Goal: Information Seeking & Learning: Learn about a topic

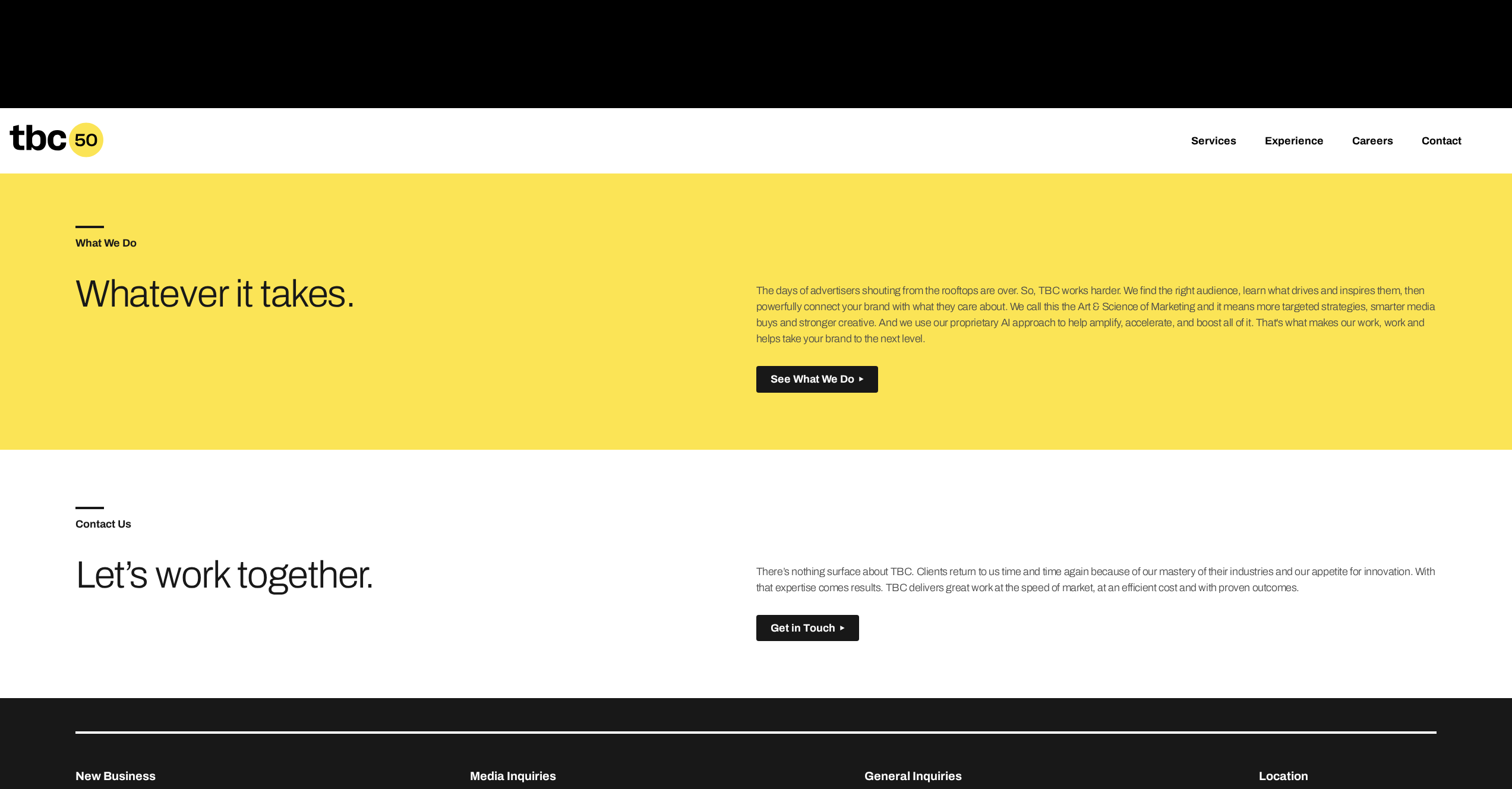
scroll to position [633, 0]
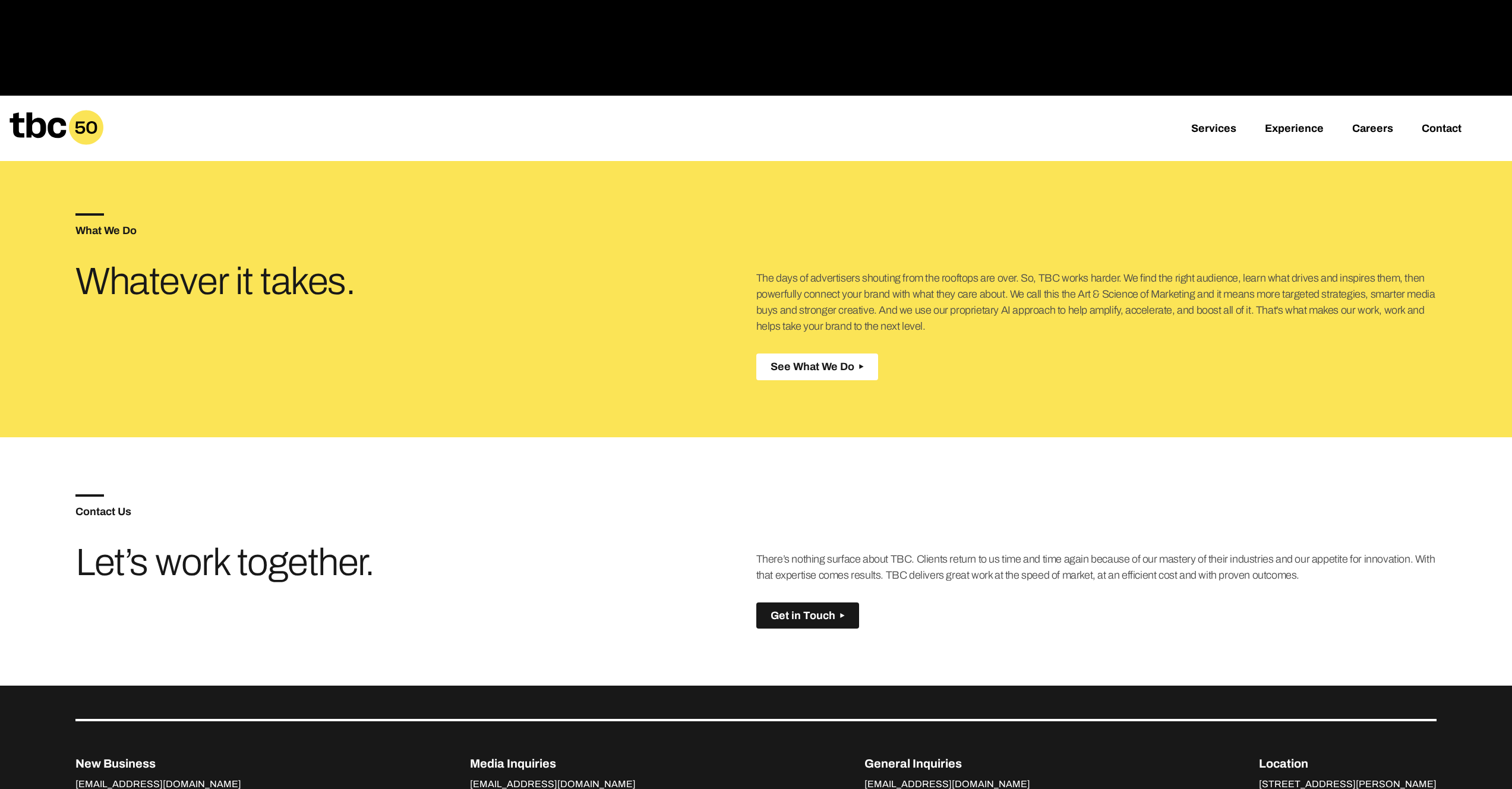
click at [863, 366] on button "See What We Do Created with Sketch." at bounding box center [817, 366] width 122 height 27
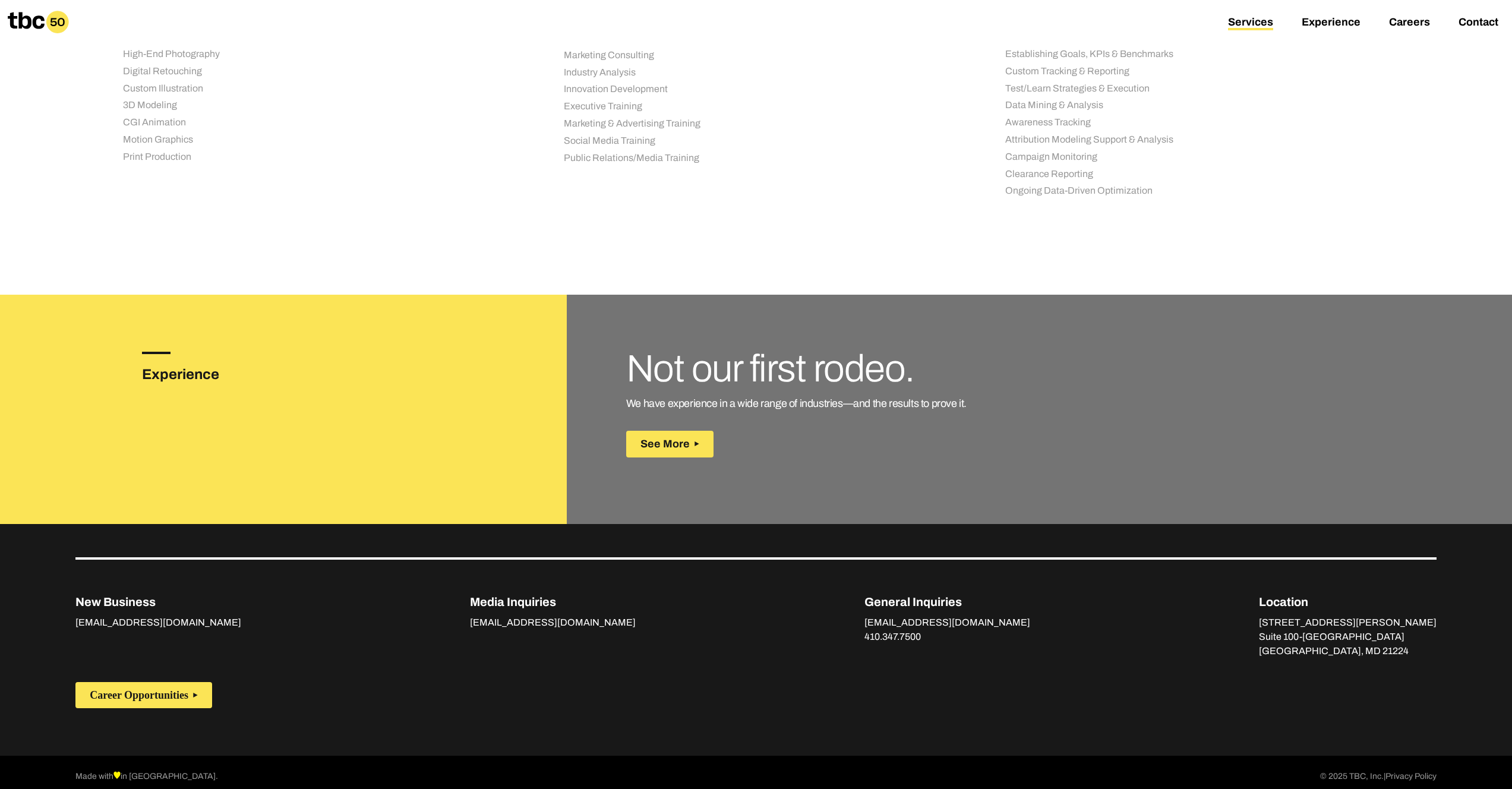
scroll to position [1376, 0]
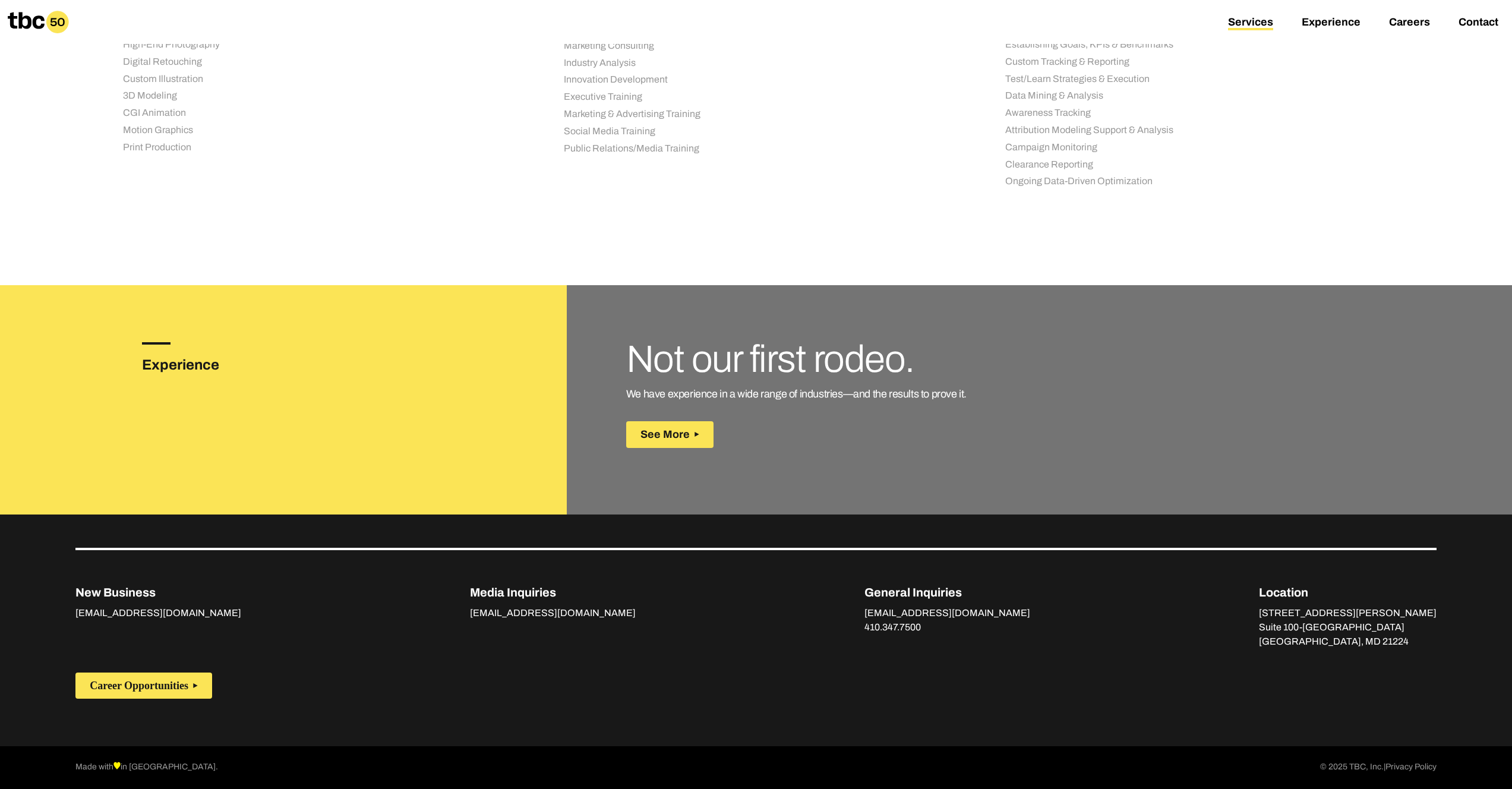
click at [182, 368] on h3 "Experience" at bounding box center [198, 364] width 114 height 21
click at [677, 433] on span "See More" at bounding box center [666, 434] width 49 height 12
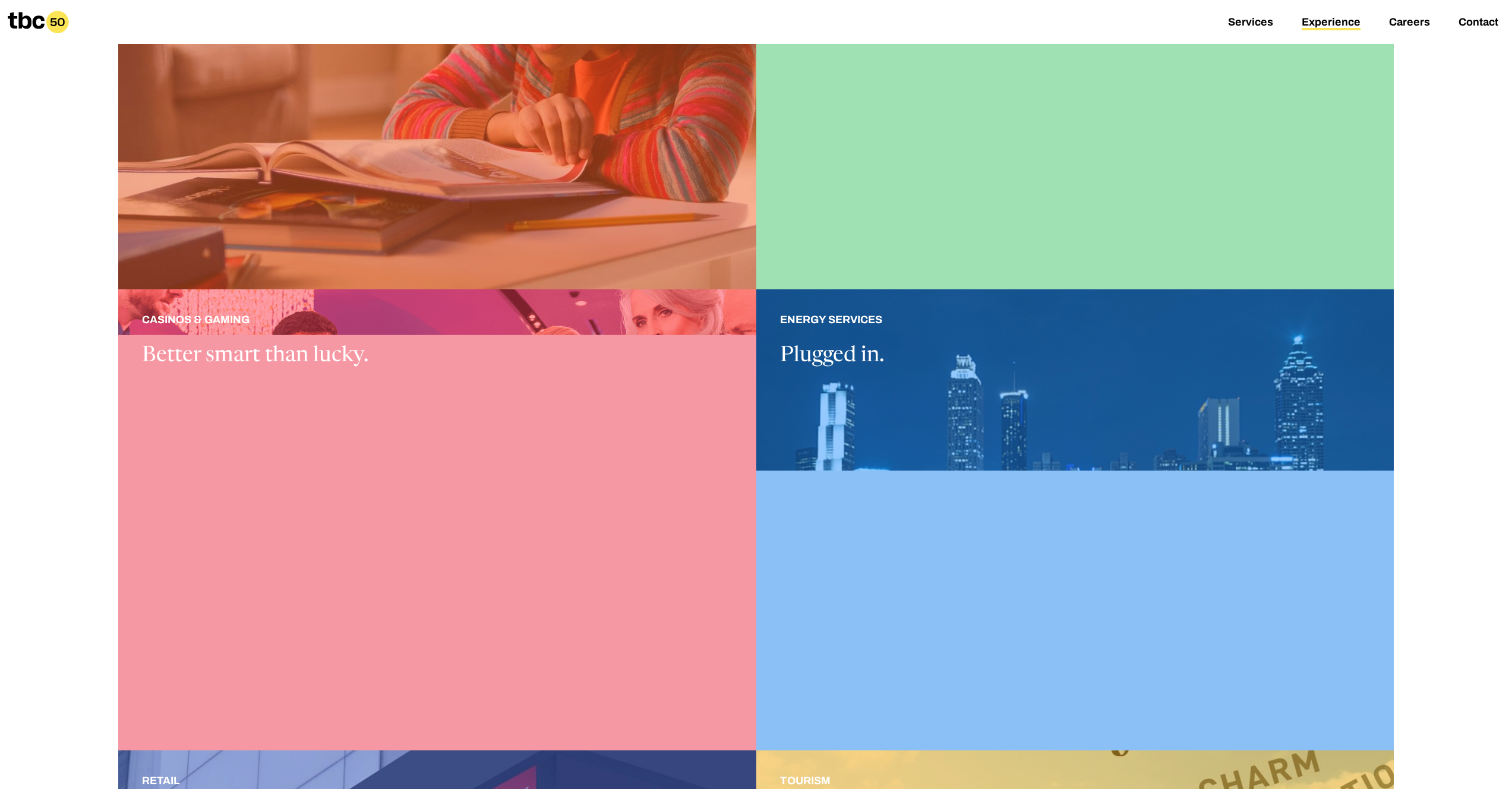
scroll to position [533, 0]
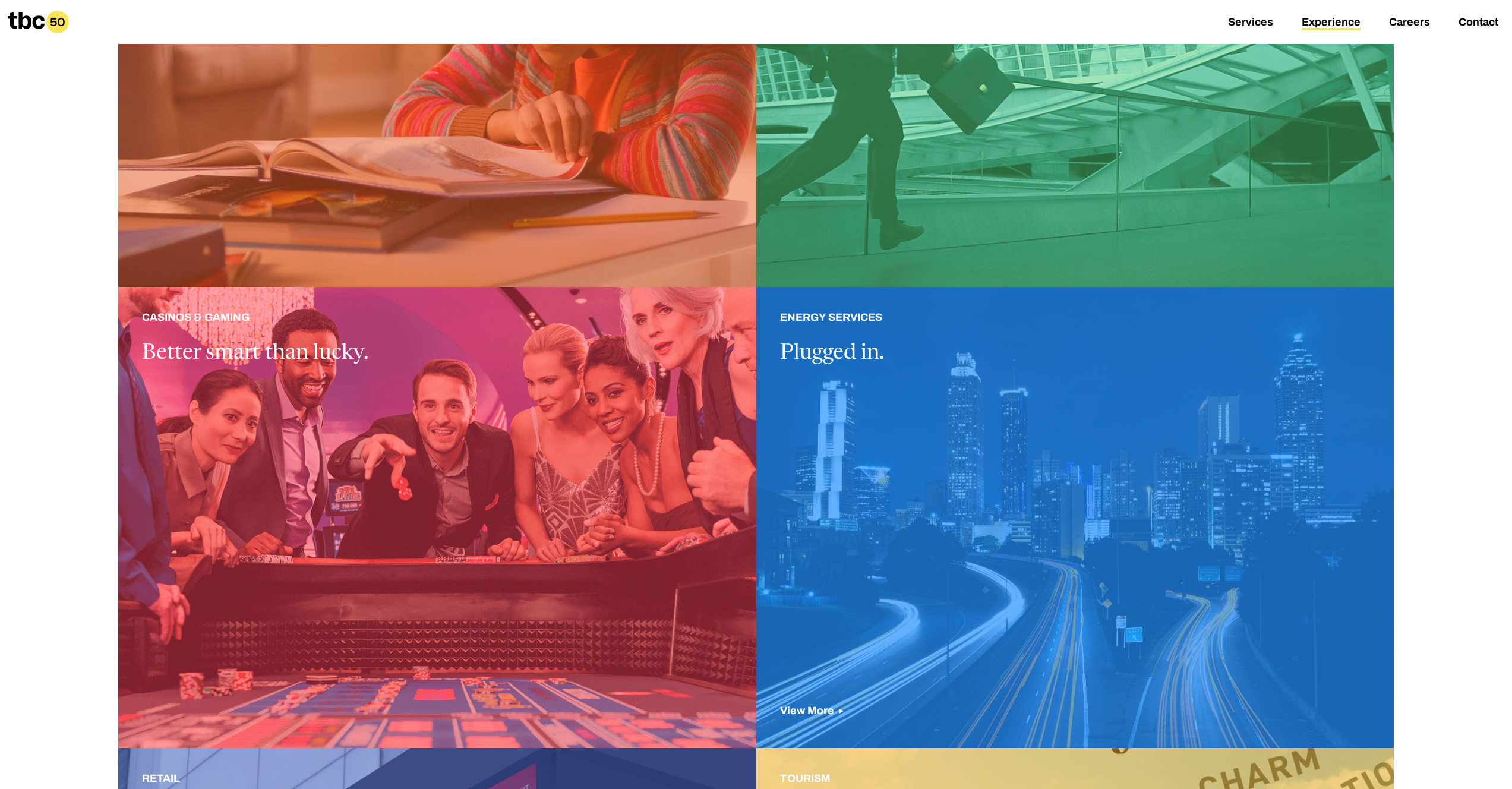
click at [1096, 465] on div at bounding box center [1075, 517] width 638 height 461
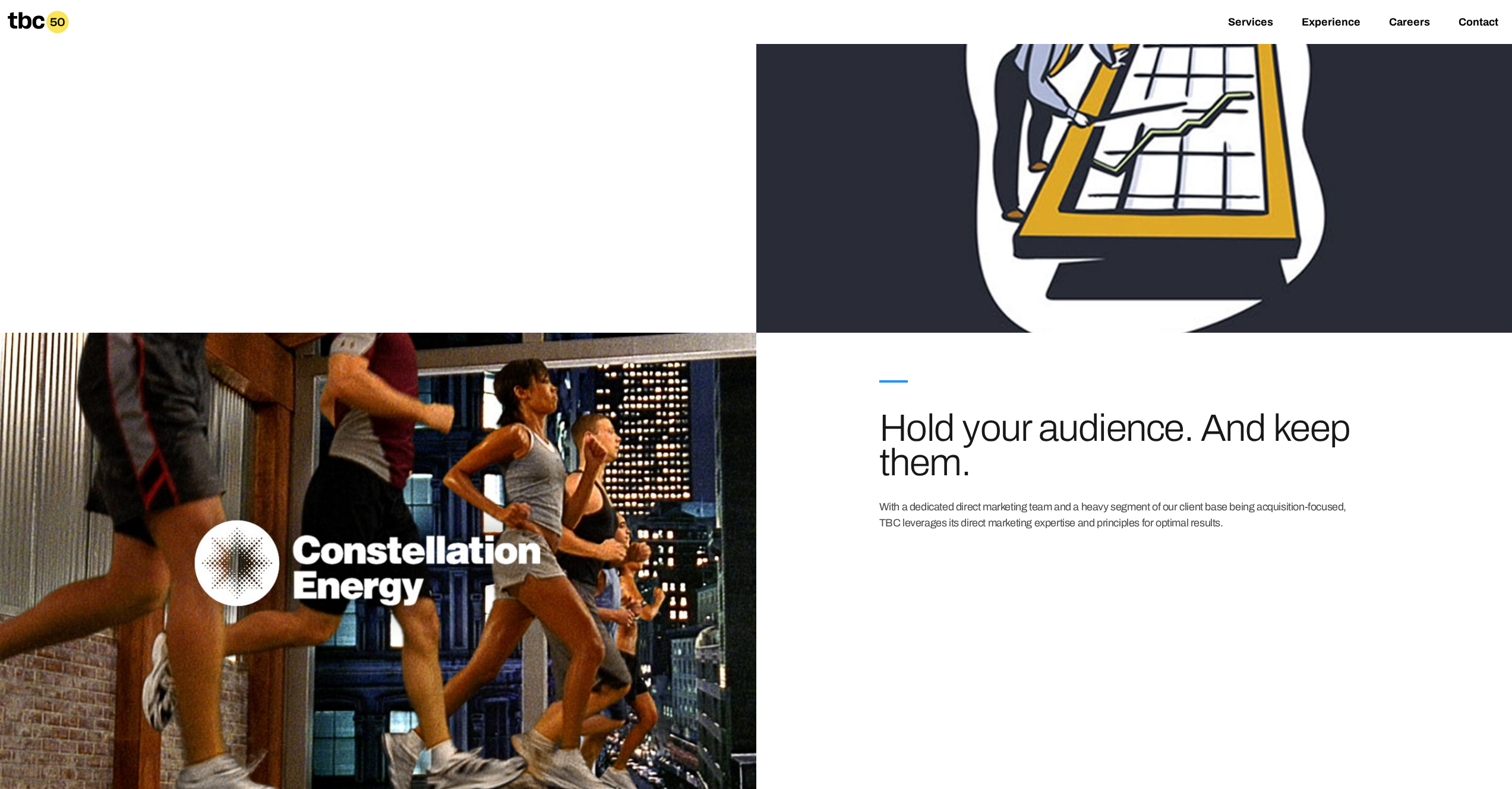
scroll to position [1463, 0]
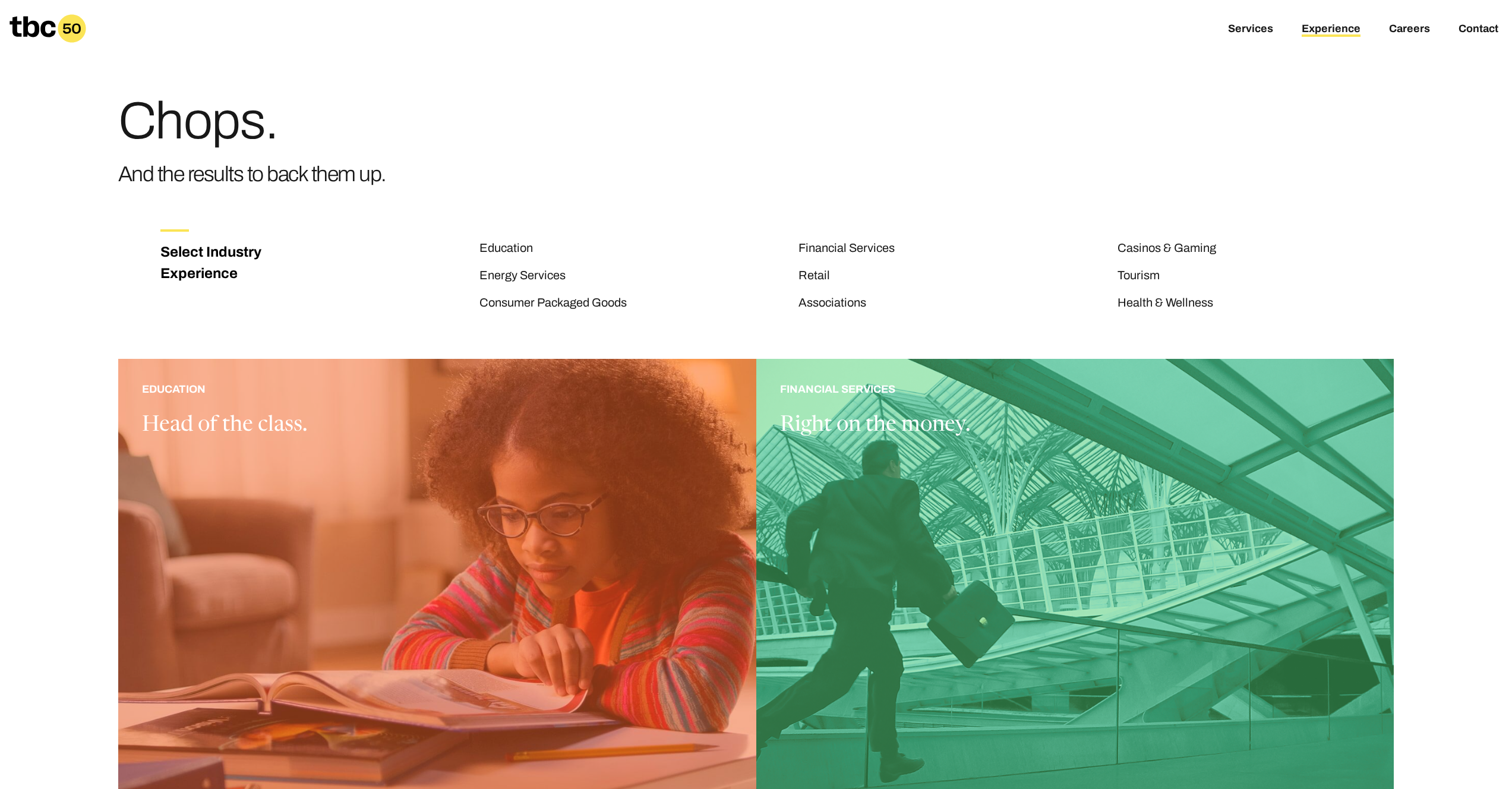
click at [1327, 30] on link "Experience" at bounding box center [1331, 30] width 59 height 14
drag, startPoint x: 1490, startPoint y: 194, endPoint x: 1502, endPoint y: 165, distance: 31.4
click at [1491, 194] on div "Chops. And the results to back them up." at bounding box center [756, 105] width 1512 height 210
